Goal: Task Accomplishment & Management: Manage account settings

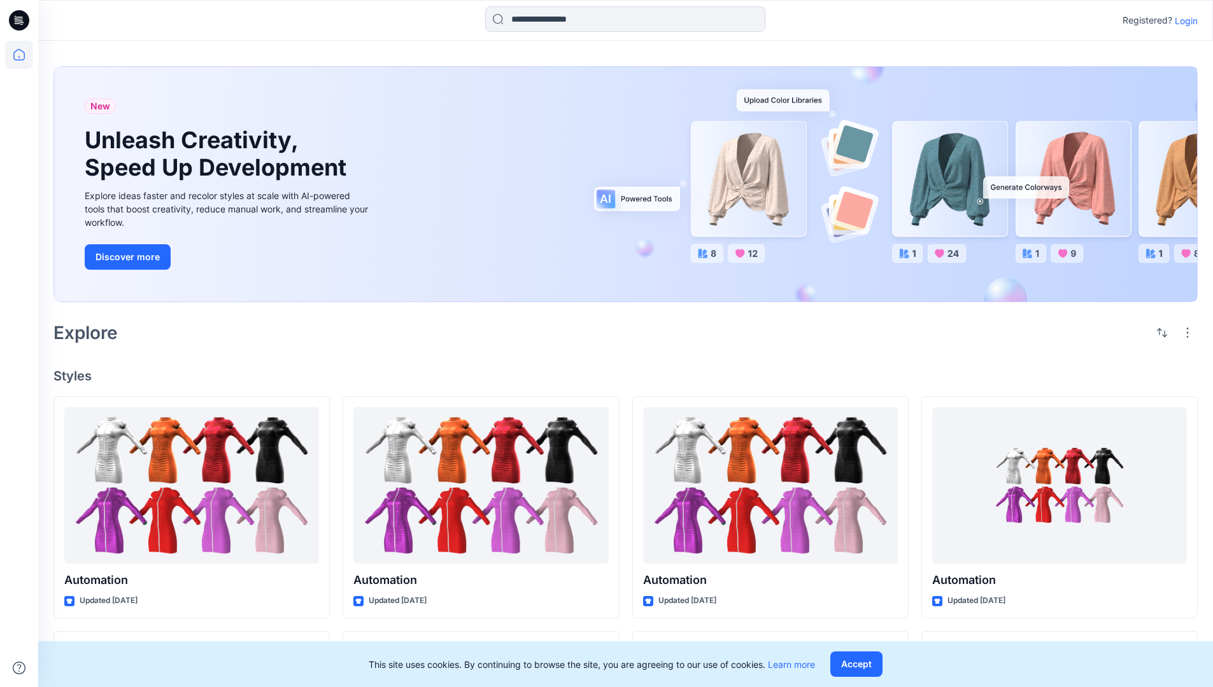
click at [1183, 20] on p "Login" at bounding box center [1185, 20] width 23 height 13
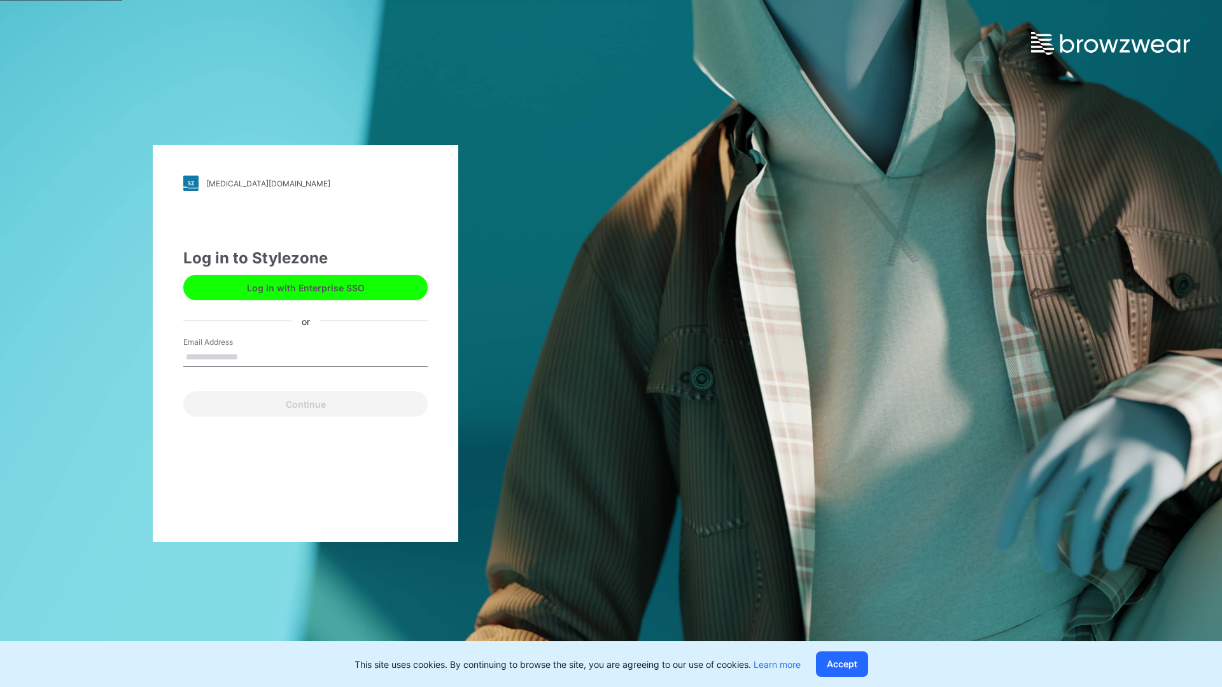
click at [251, 356] on input "Email Address" at bounding box center [305, 357] width 244 height 19
type input "**********"
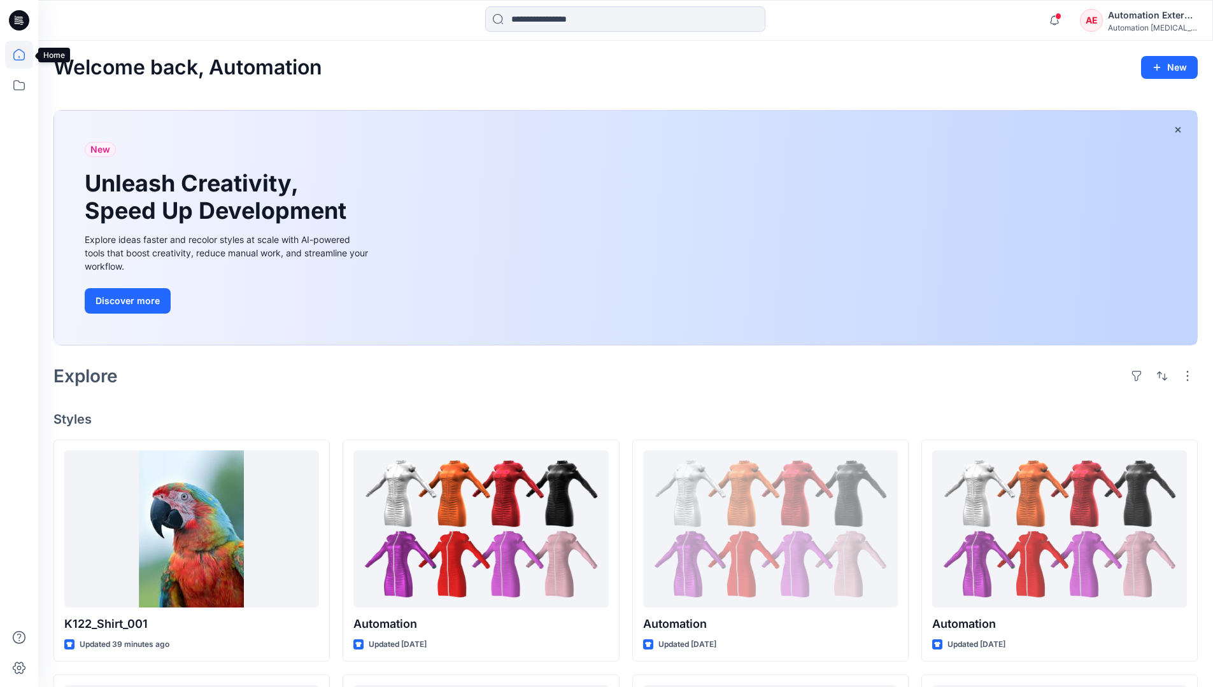
click at [24, 55] on icon at bounding box center [18, 54] width 11 height 11
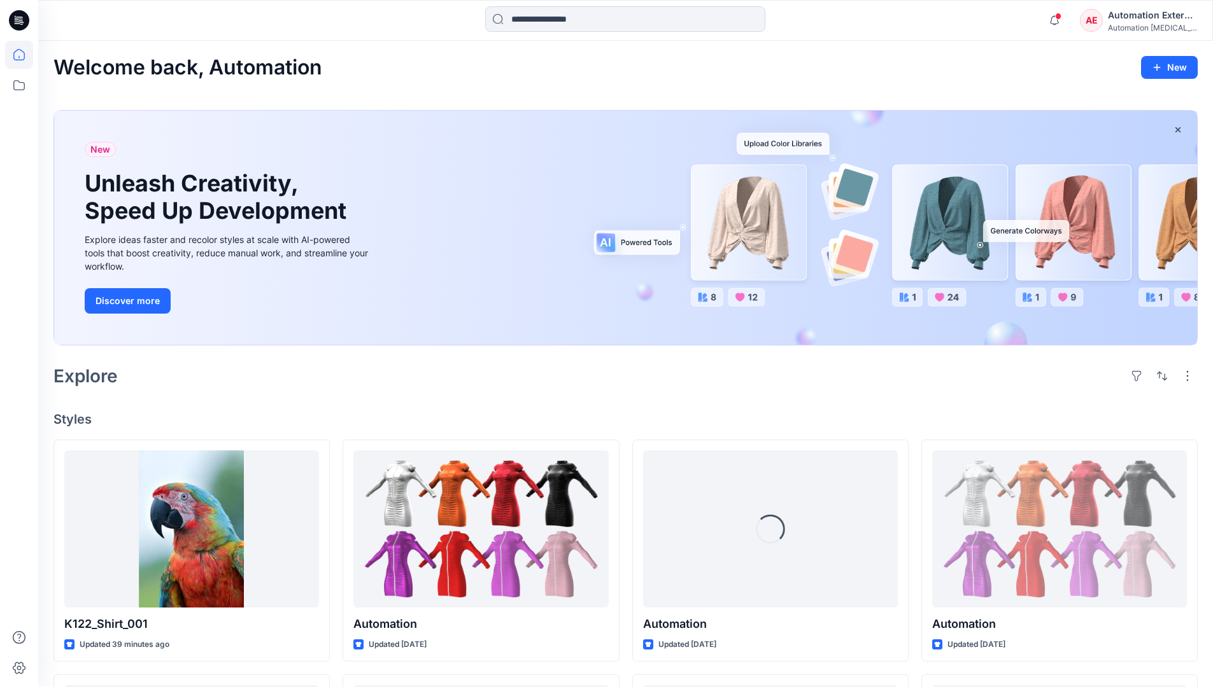
scroll to position [109, 0]
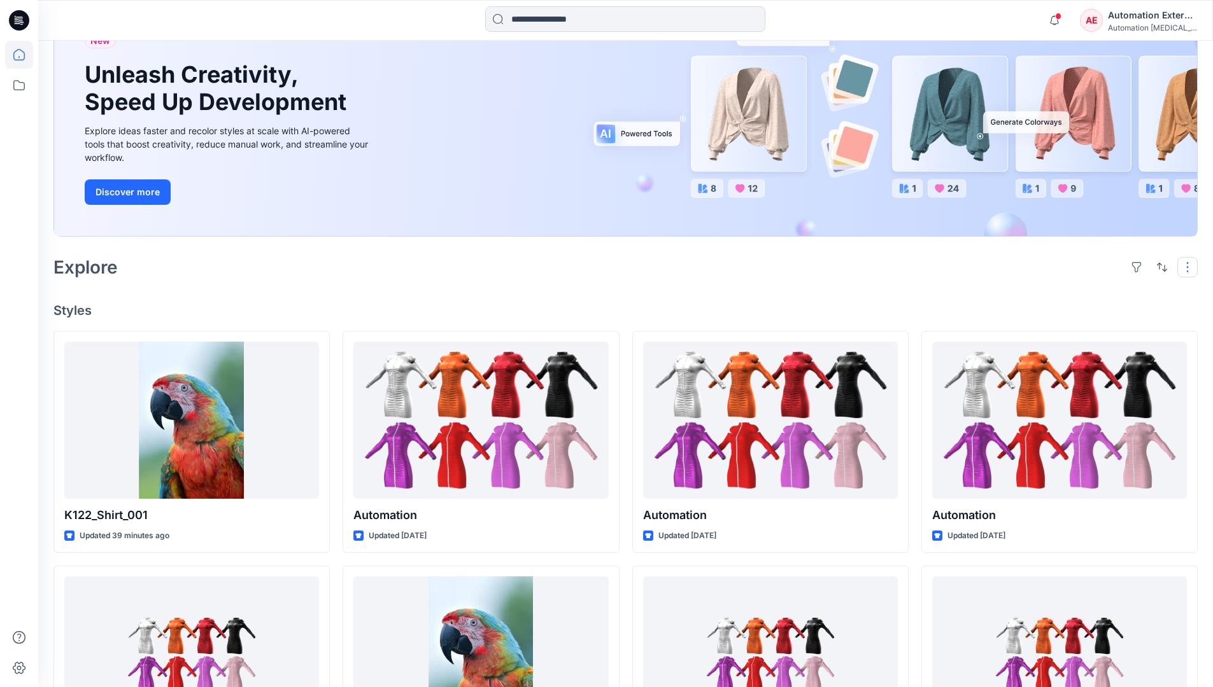
click at [1189, 267] on button "button" at bounding box center [1187, 267] width 20 height 20
click at [1159, 266] on button "button" at bounding box center [1162, 267] width 20 height 20
click at [1105, 293] on p "Last update" at bounding box center [1119, 299] width 80 height 13
click at [1094, 327] on p "A to Z" at bounding box center [1119, 327] width 80 height 13
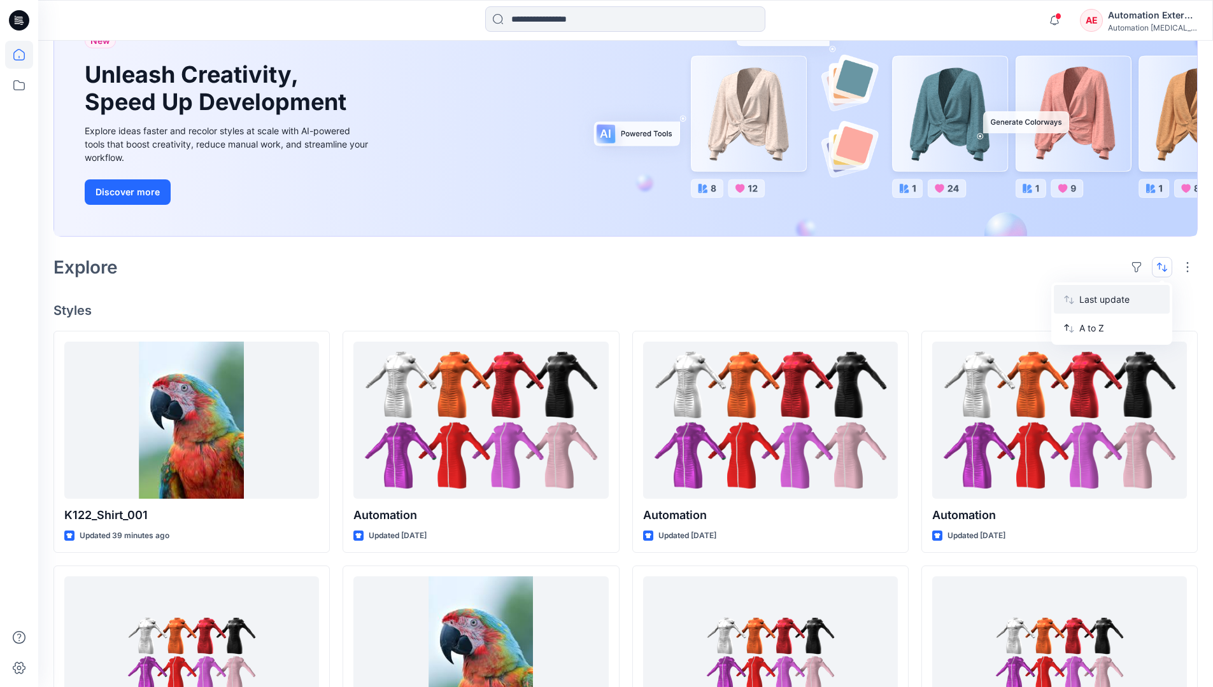
click at [1094, 297] on p "Last update" at bounding box center [1119, 299] width 80 height 13
click at [1093, 332] on p "A to Z" at bounding box center [1119, 327] width 80 height 13
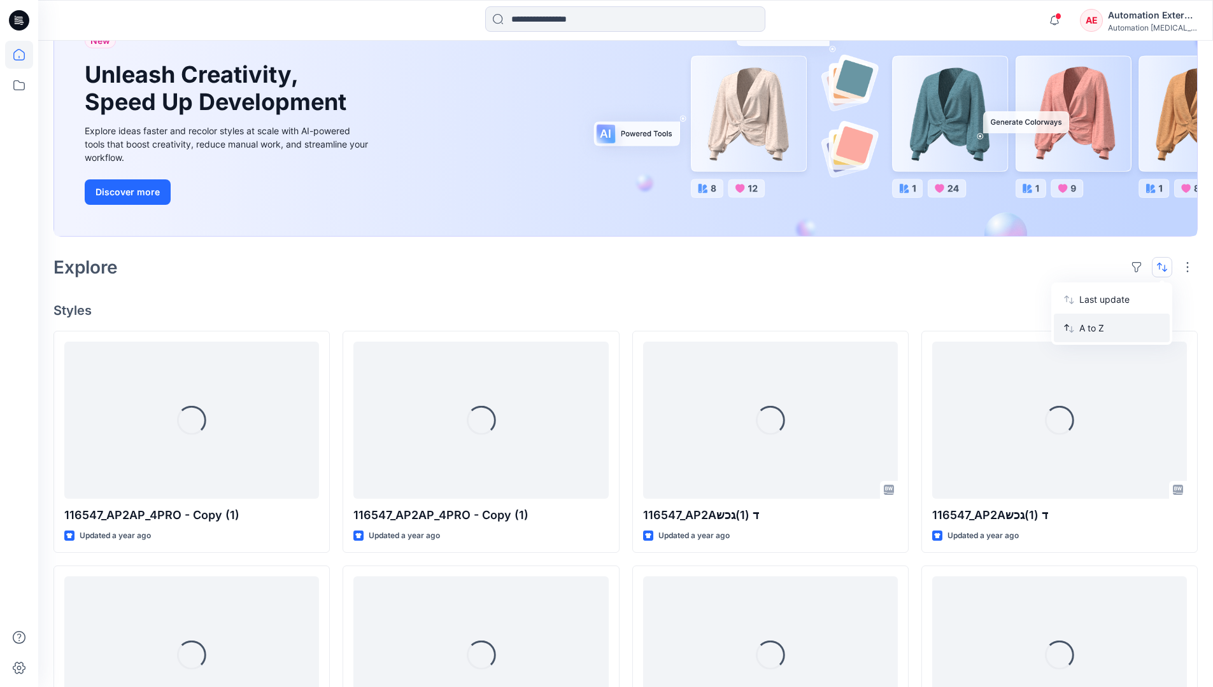
click at [1093, 328] on p "A to Z" at bounding box center [1119, 327] width 80 height 13
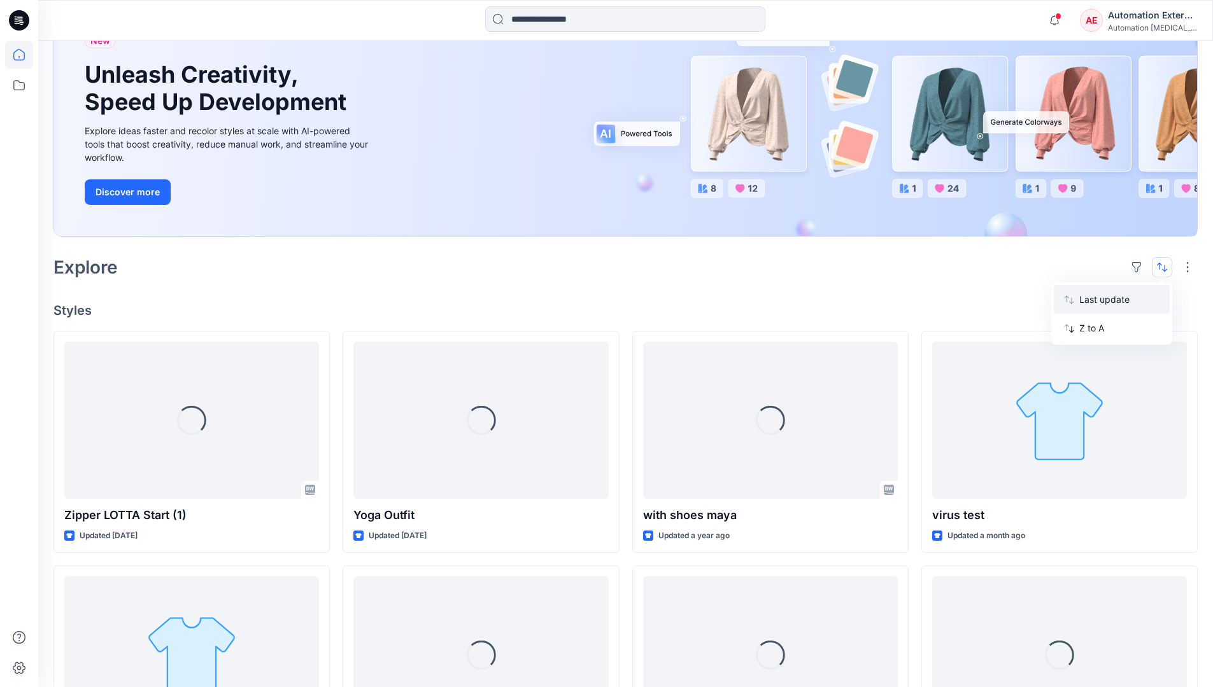
click at [1093, 303] on p "Last update" at bounding box center [1119, 299] width 80 height 13
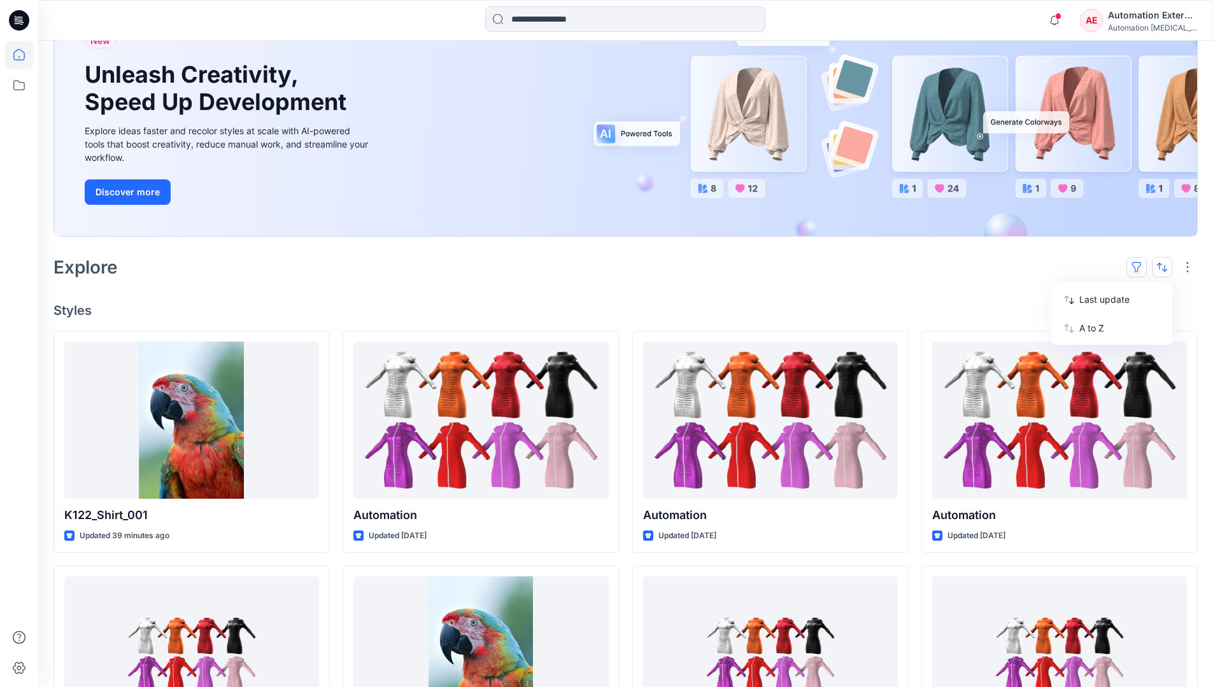
click at [1141, 266] on button "button" at bounding box center [1136, 267] width 20 height 20
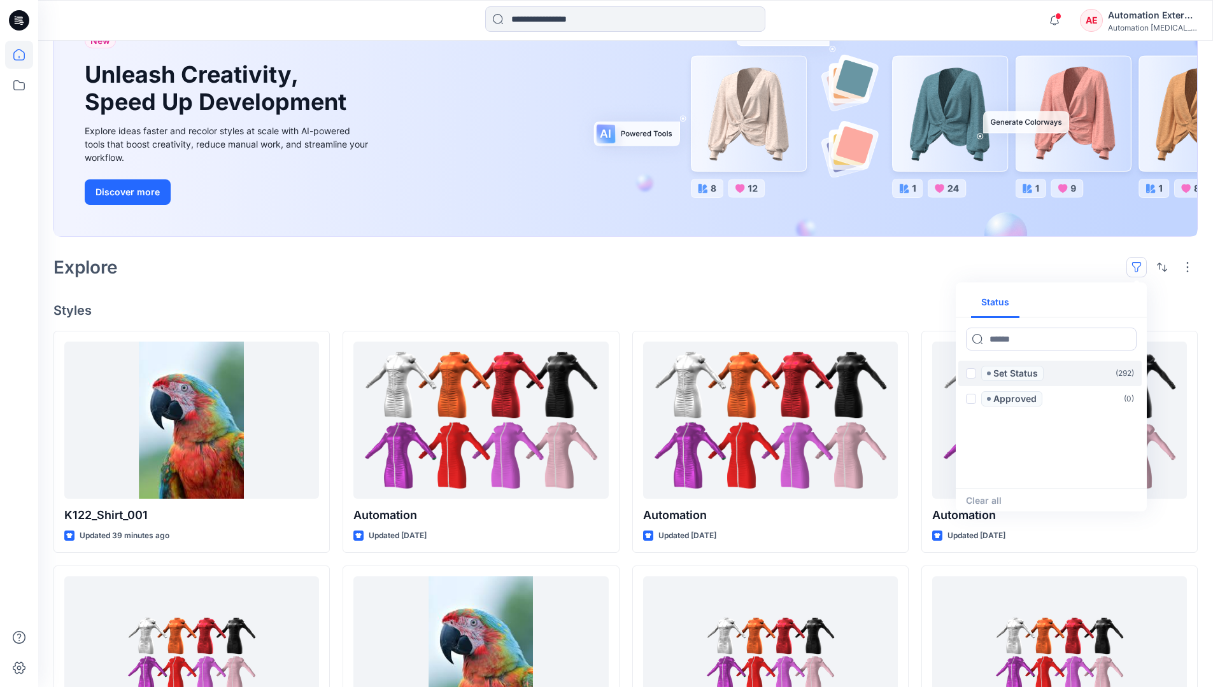
click at [971, 376] on span at bounding box center [971, 374] width 10 height 10
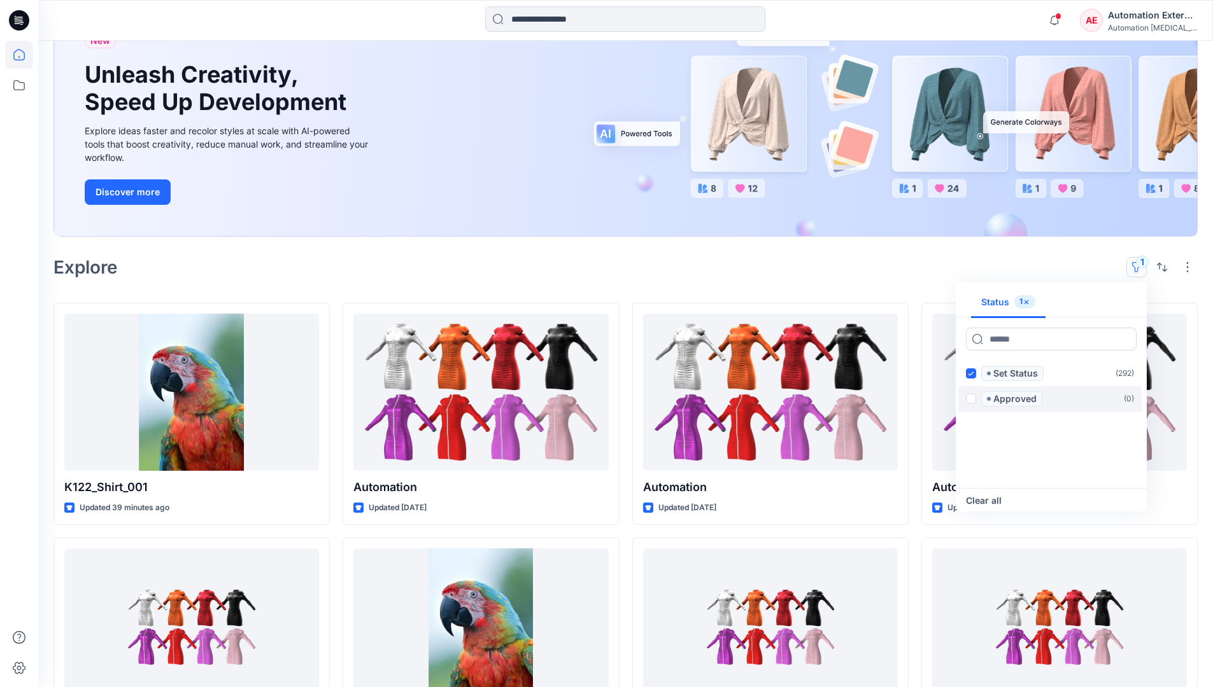
click at [973, 397] on span at bounding box center [971, 399] width 10 height 10
click at [971, 374] on icon at bounding box center [971, 374] width 6 height 4
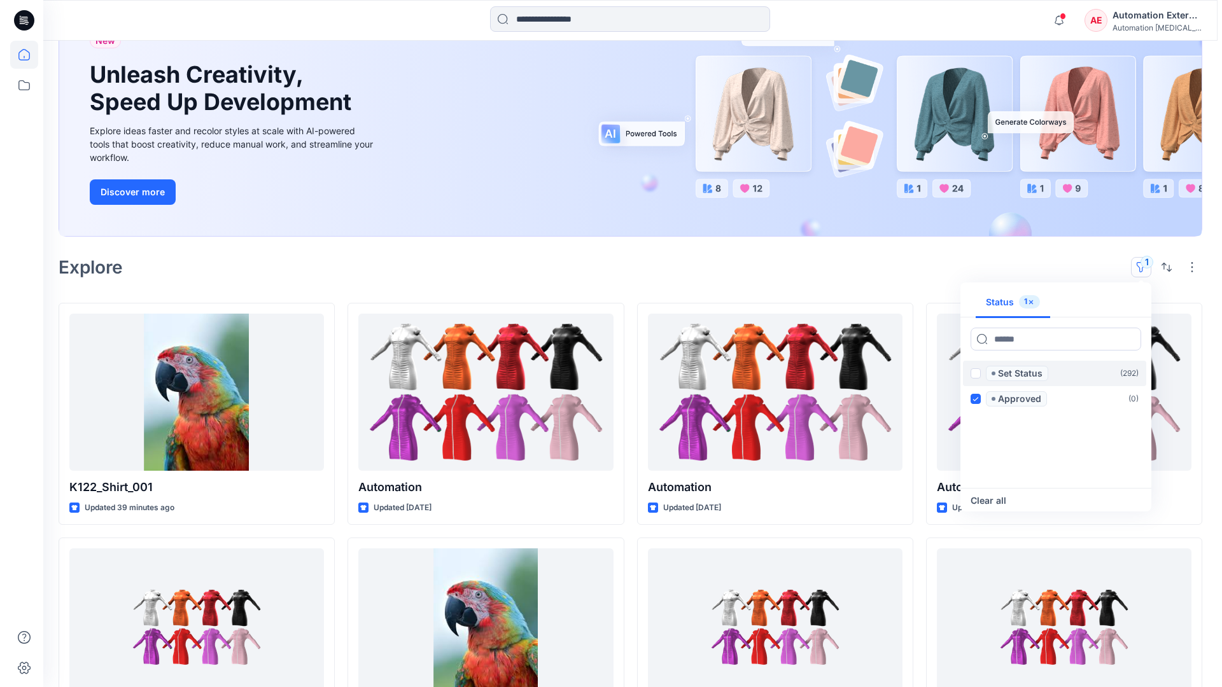
scroll to position [99, 0]
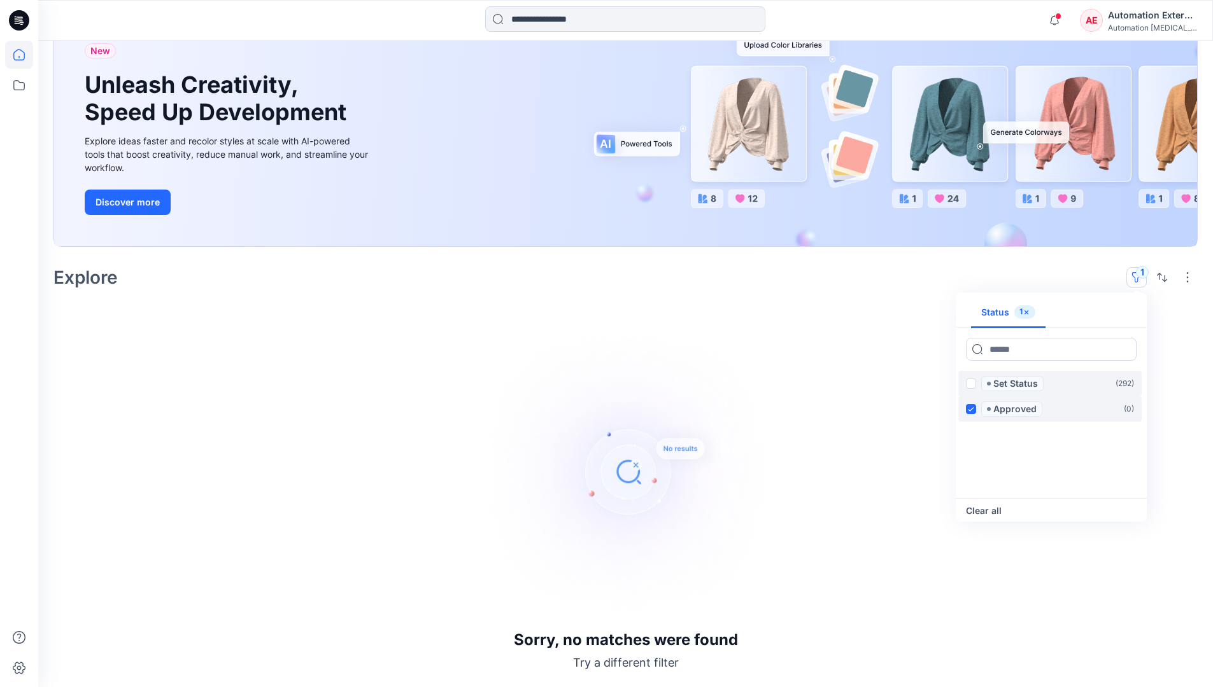
click at [971, 398] on label "Approved ( 0 )" at bounding box center [1049, 409] width 183 height 25
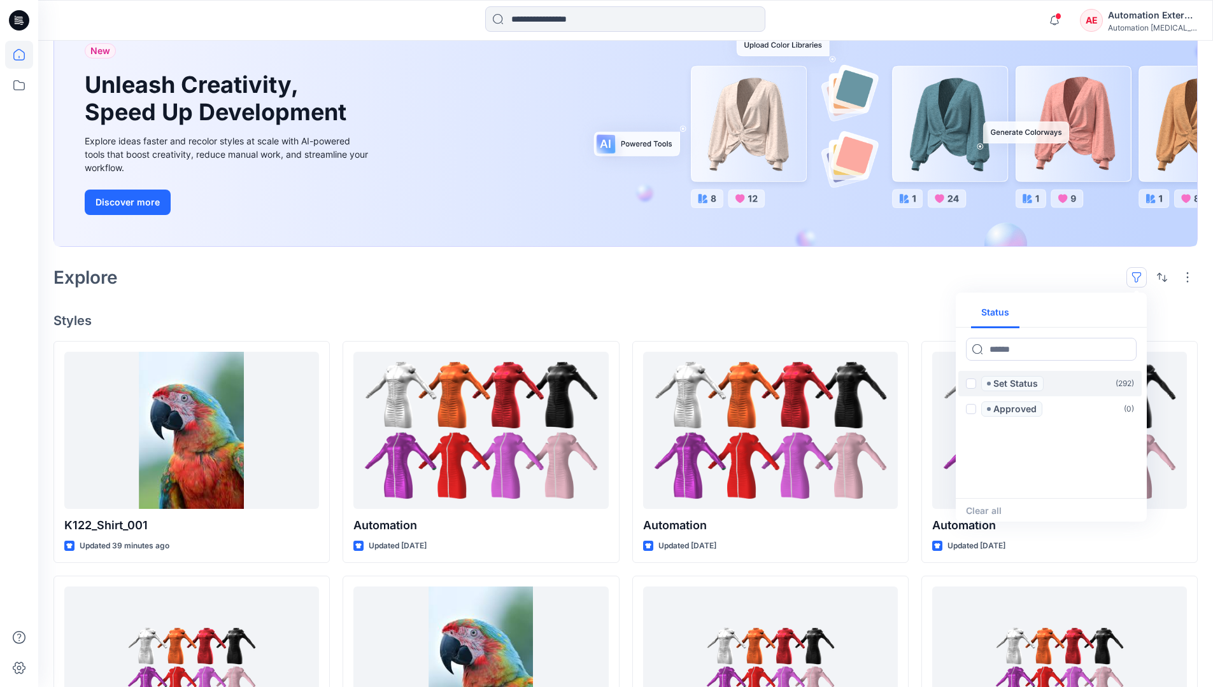
click at [1097, 314] on div "Status" at bounding box center [1050, 313] width 191 height 30
click at [1003, 312] on button "Status" at bounding box center [995, 313] width 48 height 31
click at [1013, 353] on input at bounding box center [1051, 349] width 171 height 23
type input "******"
click at [1018, 385] on p "Set Status" at bounding box center [1015, 383] width 45 height 15
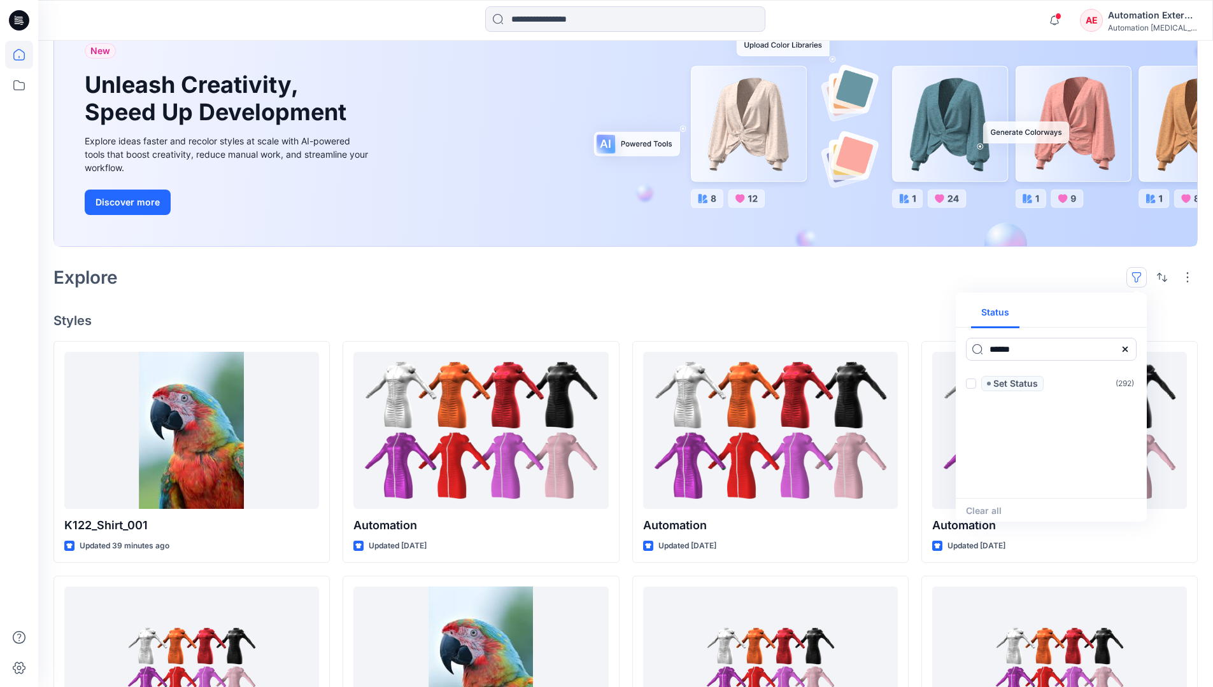
click at [1129, 353] on icon at bounding box center [1125, 349] width 10 height 10
click at [1003, 318] on button "Status" at bounding box center [995, 313] width 48 height 31
click at [1015, 384] on p "Set Status" at bounding box center [1015, 383] width 45 height 15
click at [973, 385] on span at bounding box center [971, 384] width 10 height 10
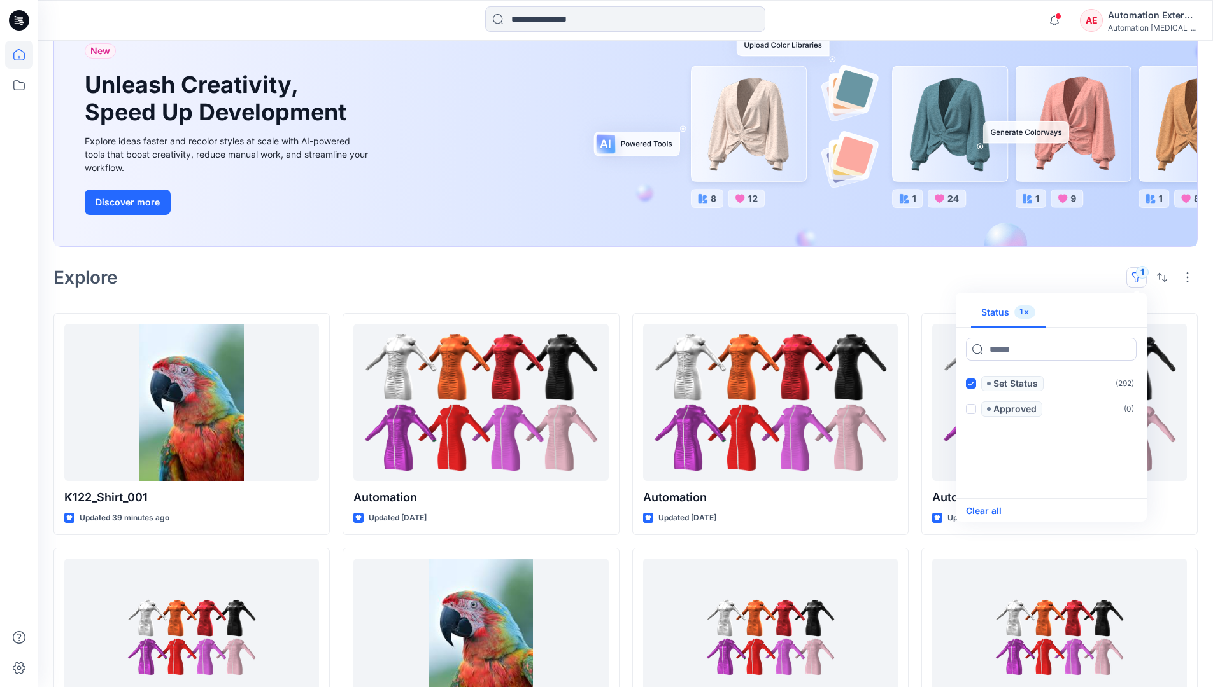
click at [993, 511] on button "Clear all" at bounding box center [984, 511] width 36 height 15
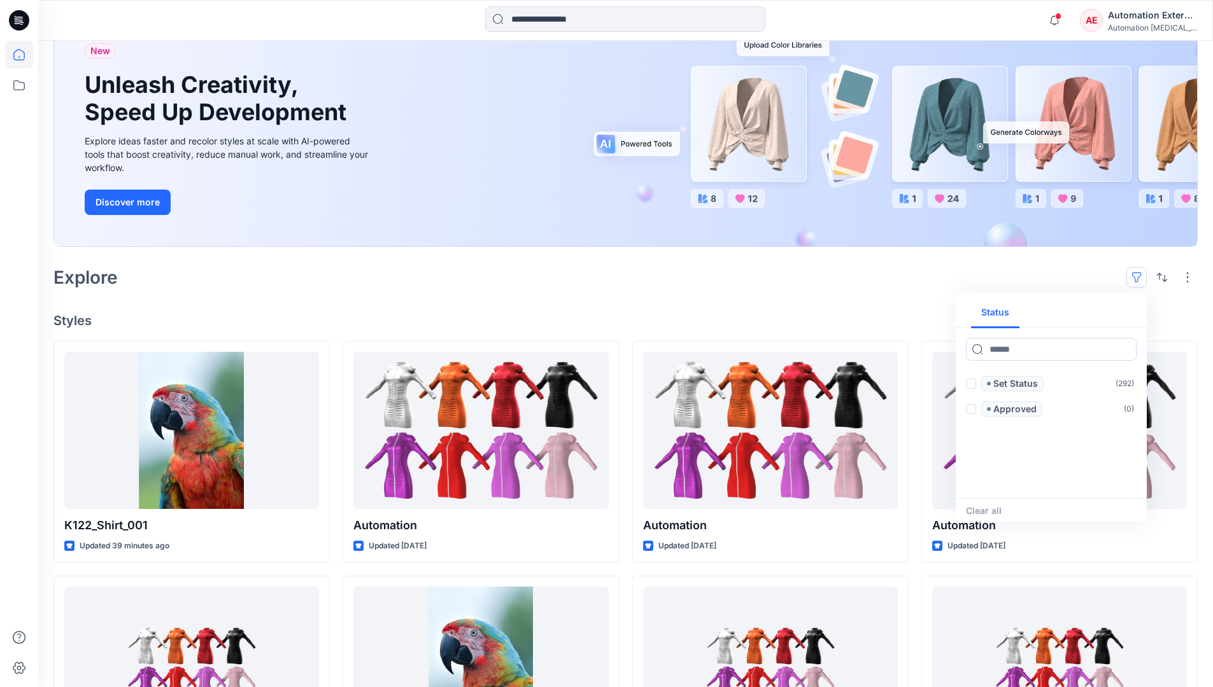
click at [1139, 273] on button "button" at bounding box center [1136, 277] width 20 height 20
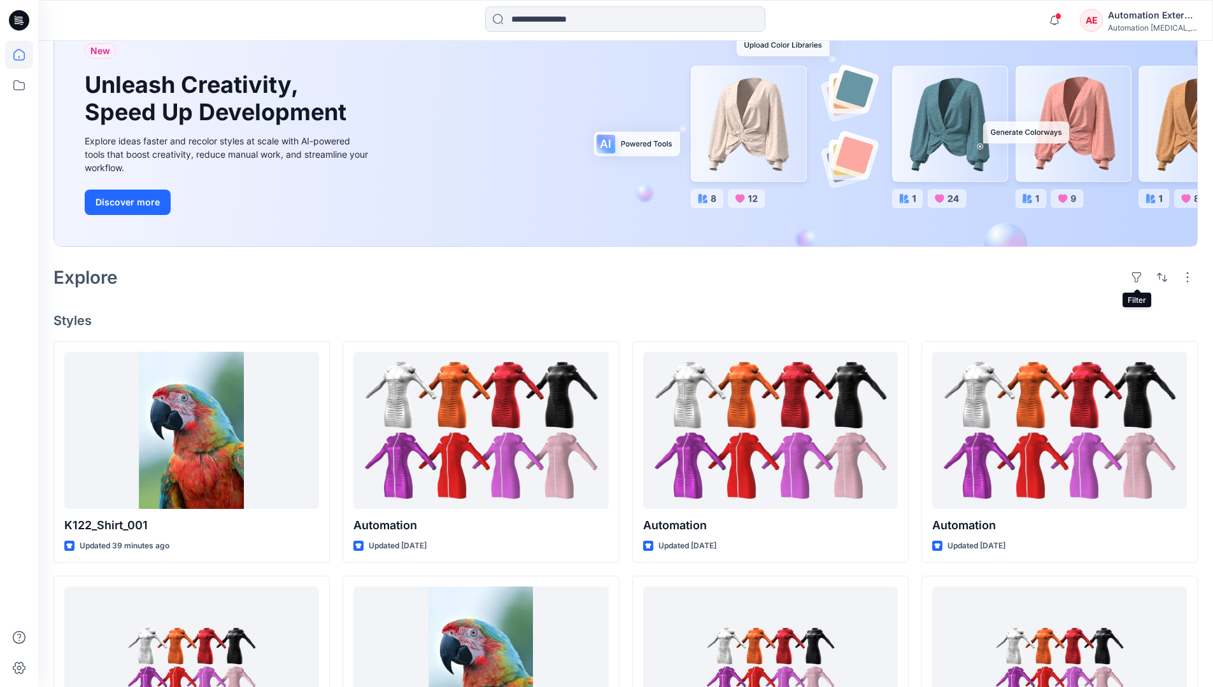
click at [1153, 20] on div "Automation External" at bounding box center [1152, 15] width 89 height 15
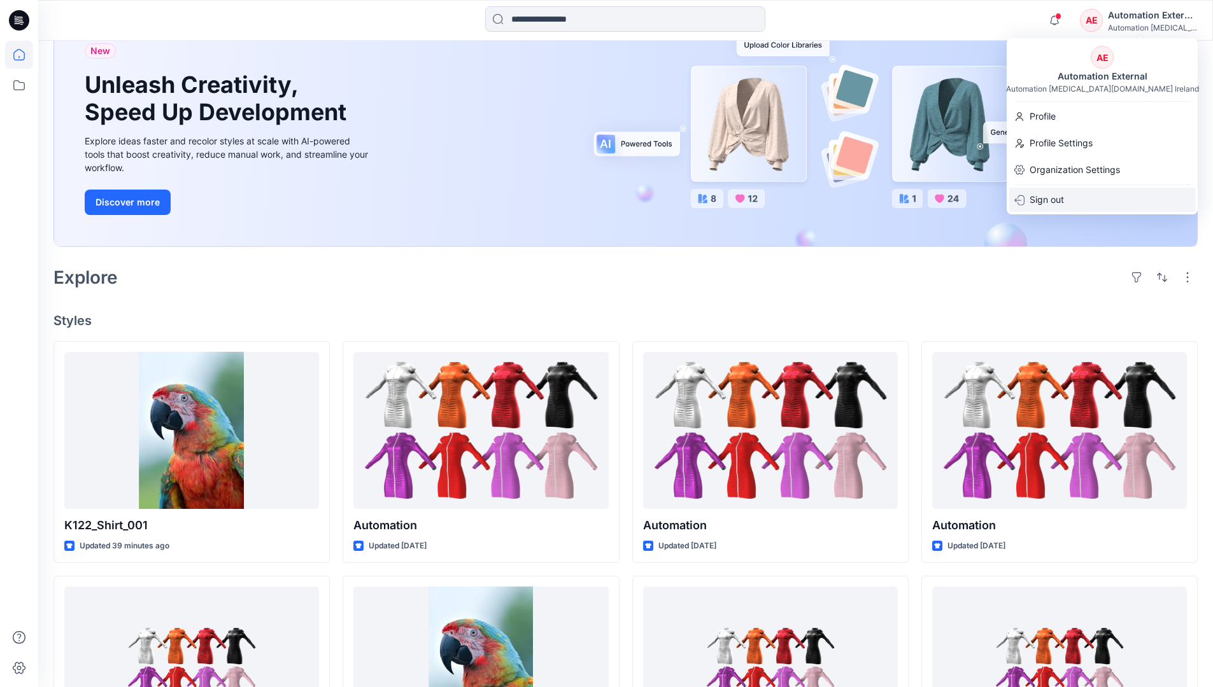
click at [1071, 198] on div "Sign out" at bounding box center [1102, 200] width 186 height 24
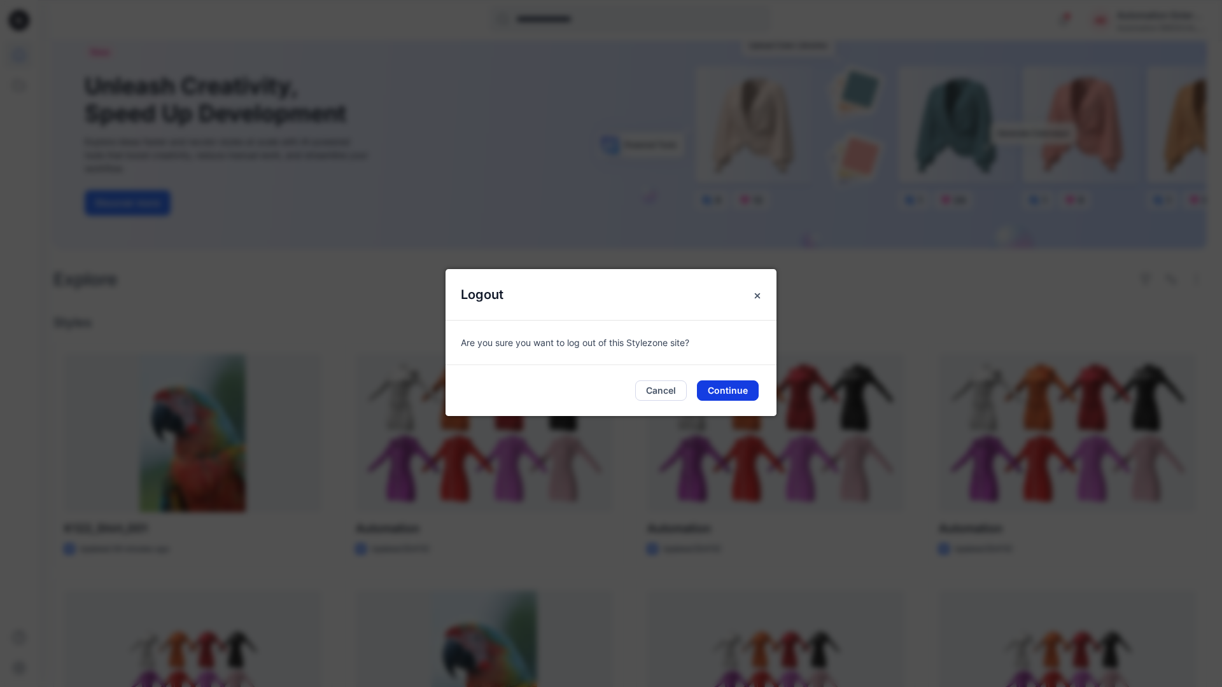
click at [736, 386] on button "Continue" at bounding box center [728, 391] width 62 height 20
